Goal: Navigation & Orientation: Find specific page/section

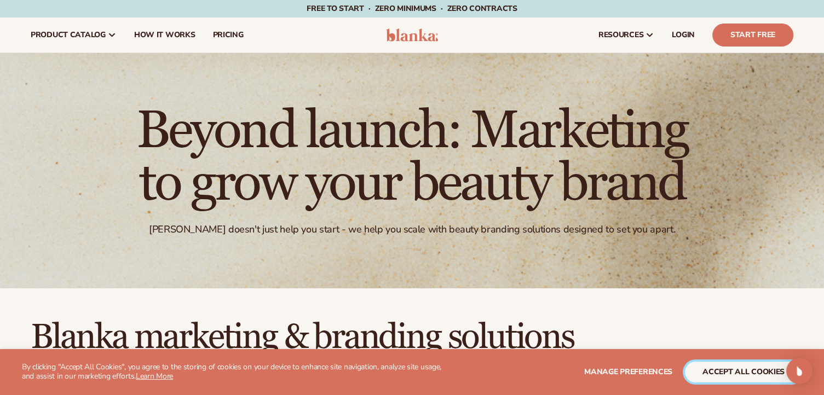
click at [720, 368] on button "accept all cookies" at bounding box center [743, 372] width 117 height 21
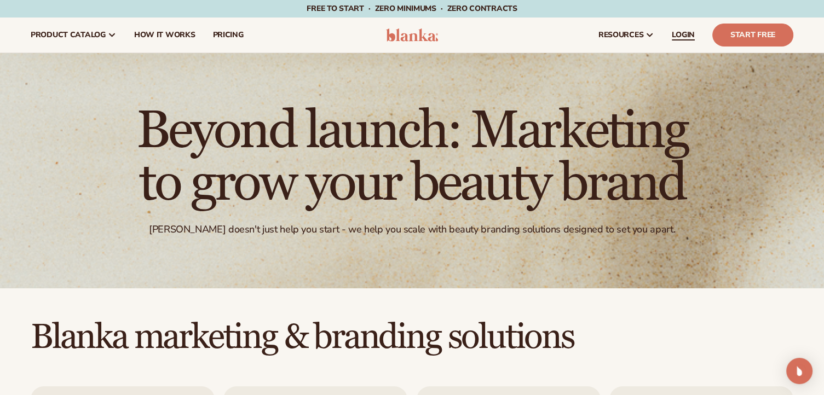
click at [675, 32] on span "LOGIN" at bounding box center [683, 35] width 23 height 9
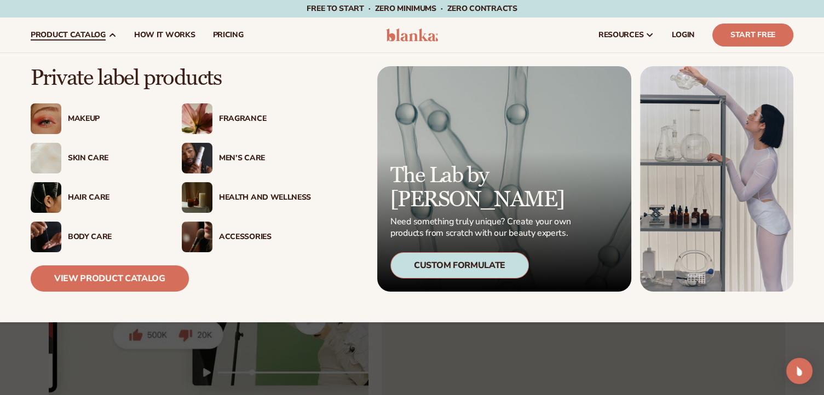
click at [228, 155] on div "Men’s Care" at bounding box center [265, 158] width 92 height 9
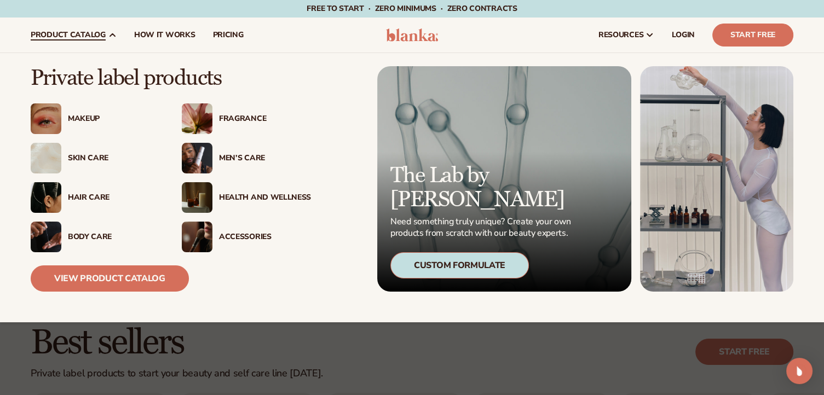
click at [250, 239] on div "Accessories" at bounding box center [265, 237] width 92 height 9
click at [244, 193] on div "Health And Wellness" at bounding box center [265, 197] width 92 height 9
click at [126, 271] on link "View Product Catalog" at bounding box center [110, 278] width 158 height 26
